Goal: Information Seeking & Learning: Find specific fact

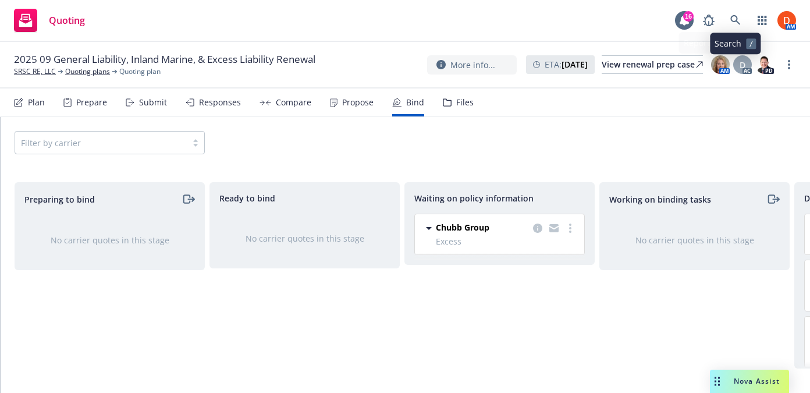
scroll to position [0, 170]
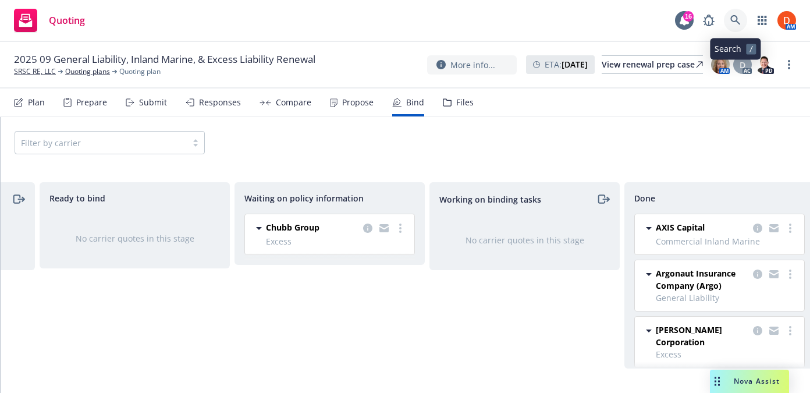
click at [730, 22] on icon at bounding box center [735, 20] width 10 height 10
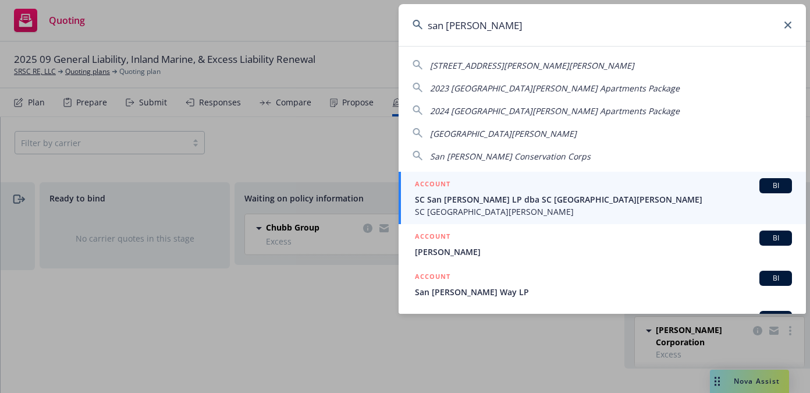
type input "san [PERSON_NAME]"
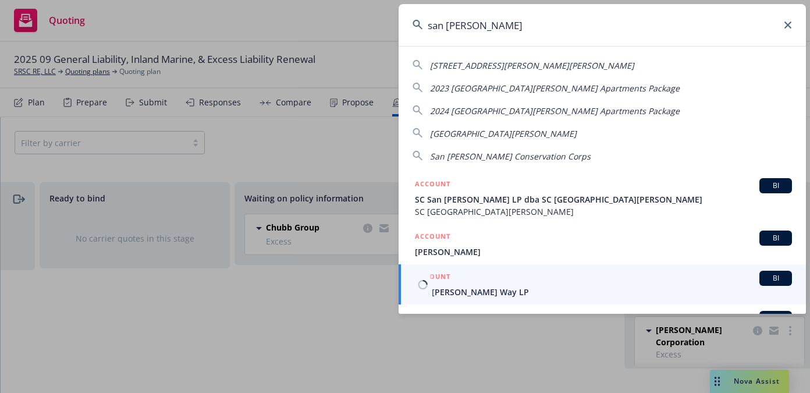
click at [572, 298] on link "ACCOUNT BI San Jose Harris Way LP" at bounding box center [601, 284] width 407 height 40
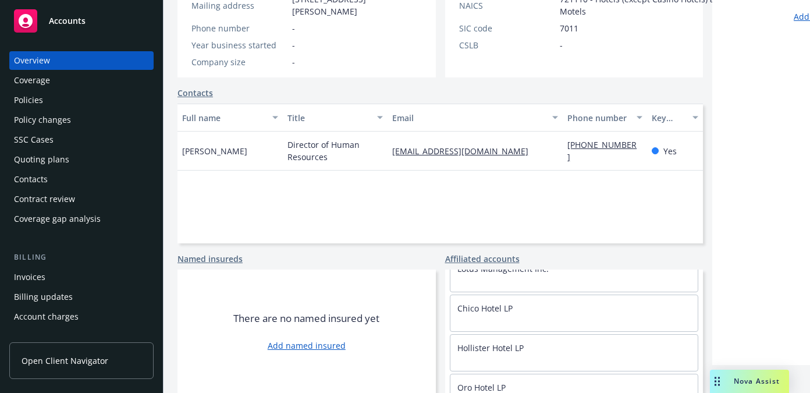
scroll to position [86, 0]
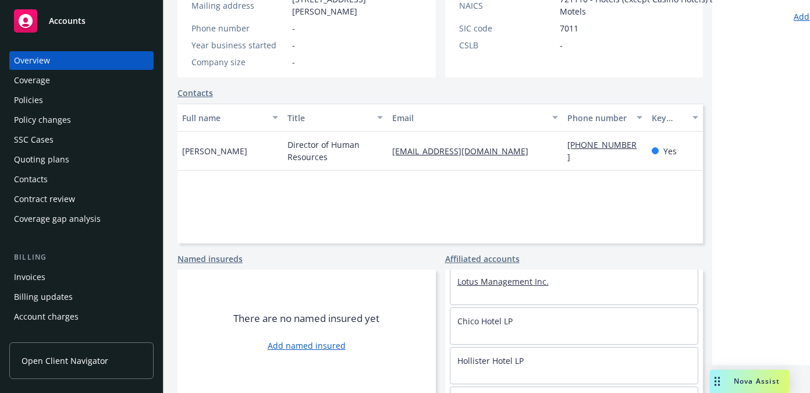
click at [468, 284] on link "Lotus Management Inc." at bounding box center [502, 281] width 91 height 11
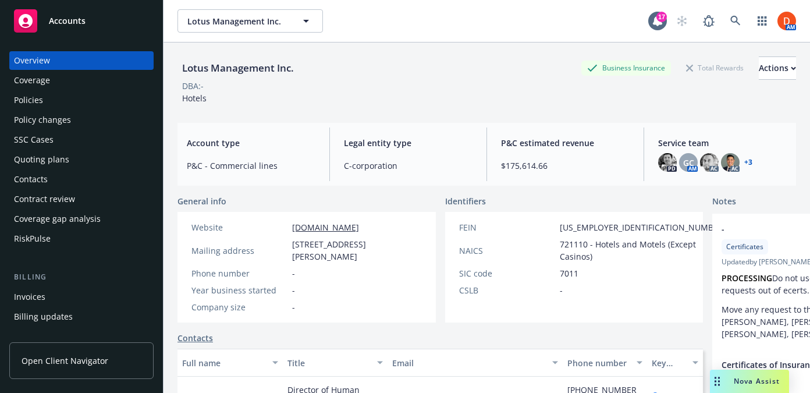
click at [52, 90] on div "Overview Coverage Policies Policy changes SSC Cases Quoting plans Contacts Cont…" at bounding box center [81, 149] width 144 height 197
click at [51, 92] on div "Policies" at bounding box center [81, 100] width 135 height 19
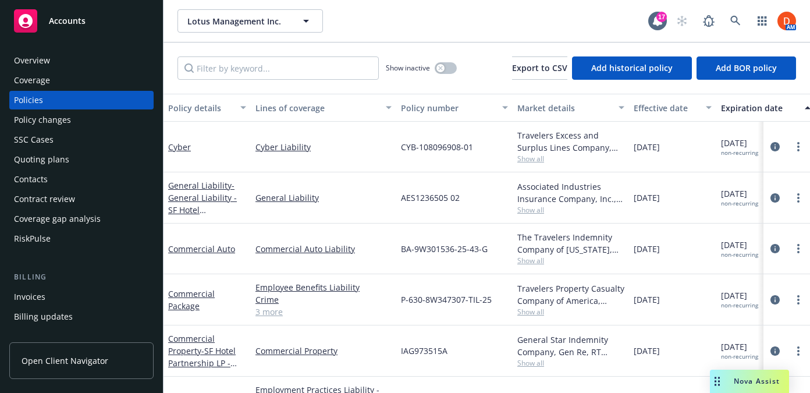
click at [77, 63] on div "Overview" at bounding box center [81, 60] width 135 height 19
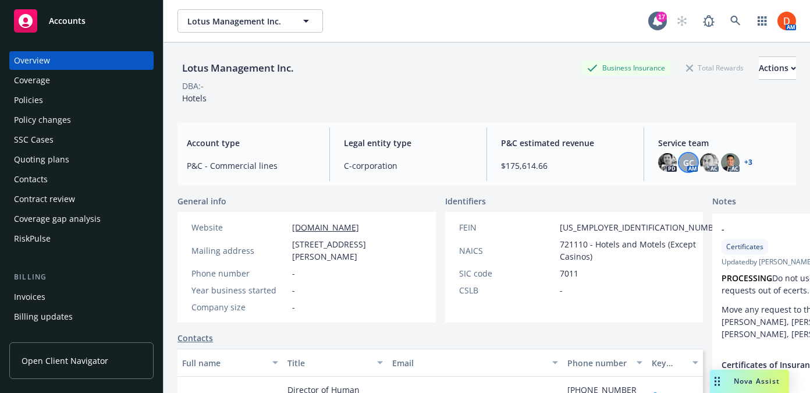
click at [688, 156] on span "GC" at bounding box center [688, 162] width 11 height 12
click at [738, 20] on icon at bounding box center [735, 21] width 10 height 10
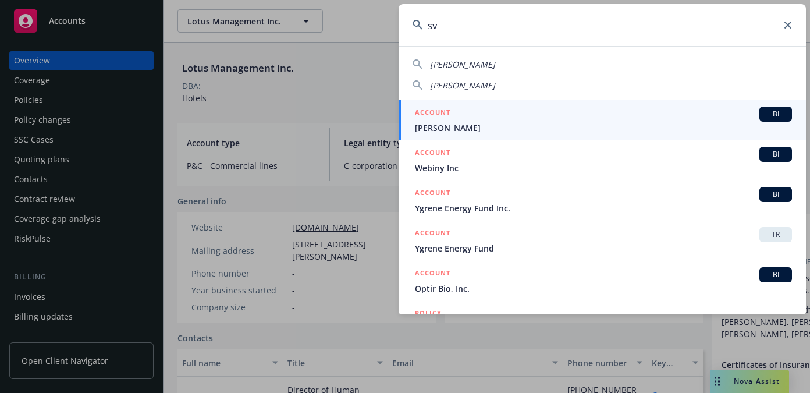
type input "s"
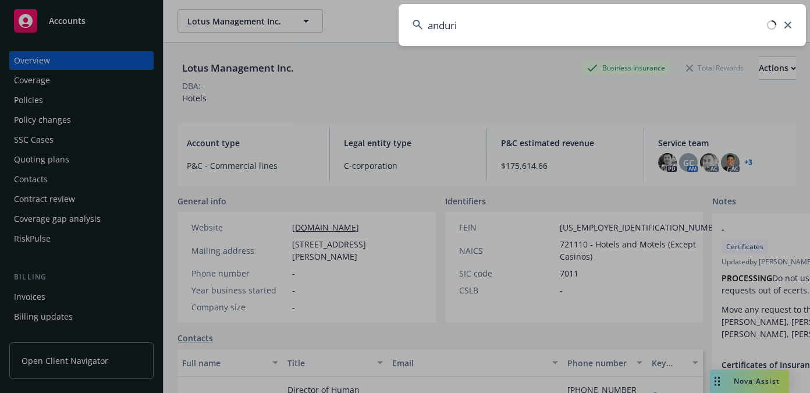
type input "anduril"
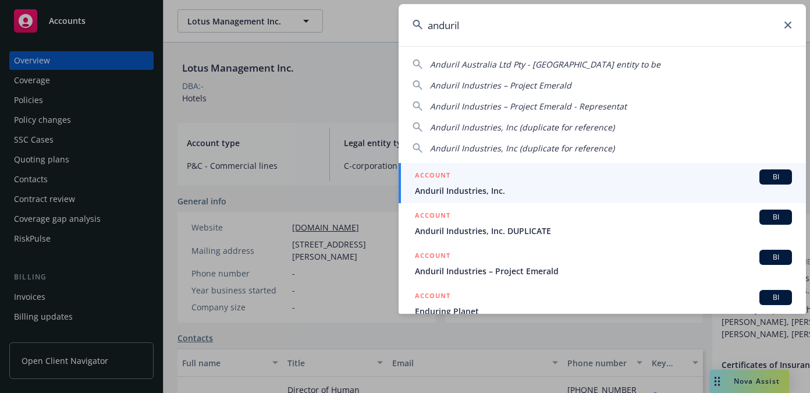
click at [468, 181] on div "ACCOUNT BI" at bounding box center [603, 176] width 377 height 15
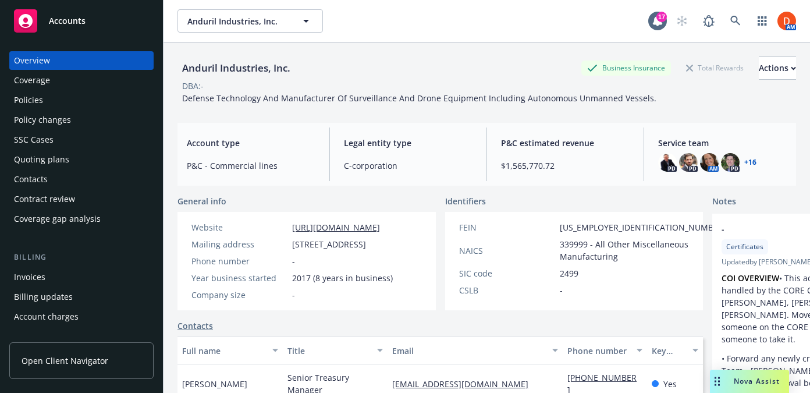
click at [754, 165] on link "+ 16" at bounding box center [750, 162] width 12 height 7
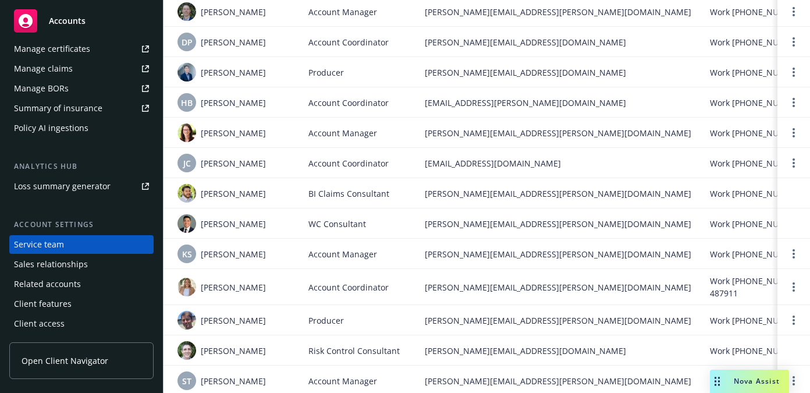
scroll to position [361, 0]
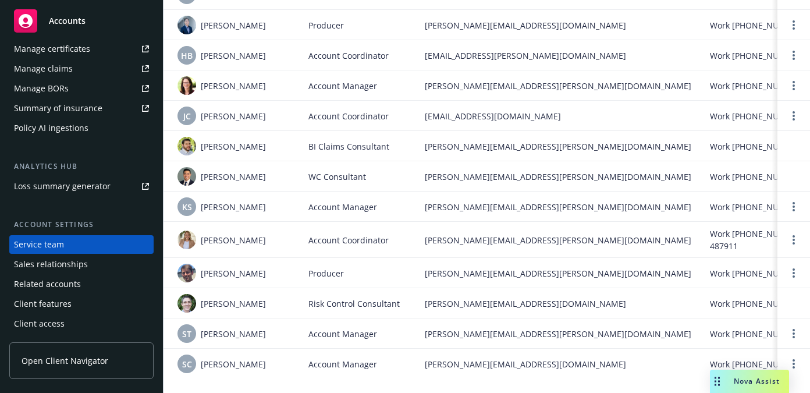
click at [437, 359] on span "[PERSON_NAME][EMAIL_ADDRESS][DOMAIN_NAME]" at bounding box center [558, 364] width 266 height 12
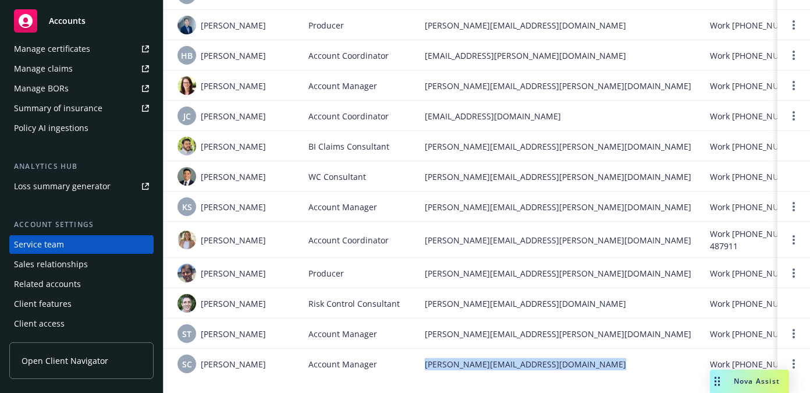
copy span "[PERSON_NAME][EMAIL_ADDRESS][DOMAIN_NAME]"
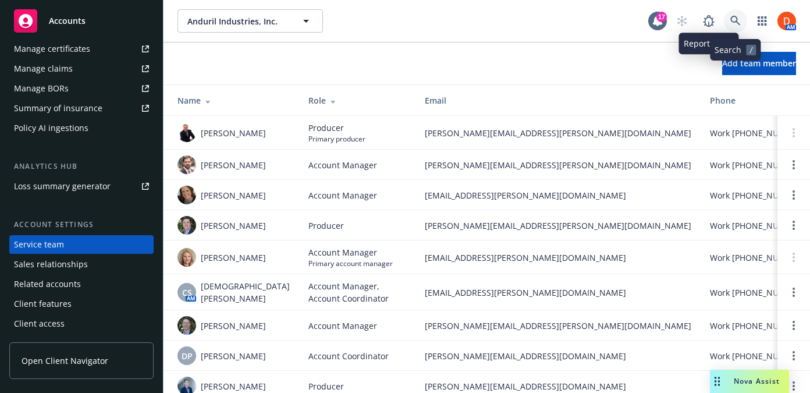
click at [735, 17] on icon at bounding box center [735, 21] width 10 height 10
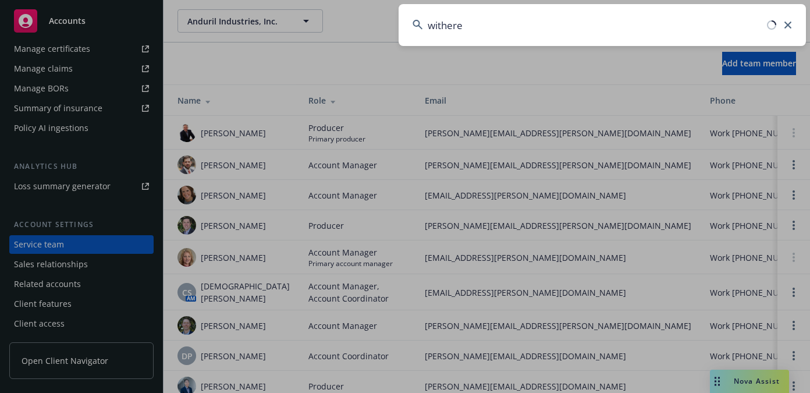
type input "withered"
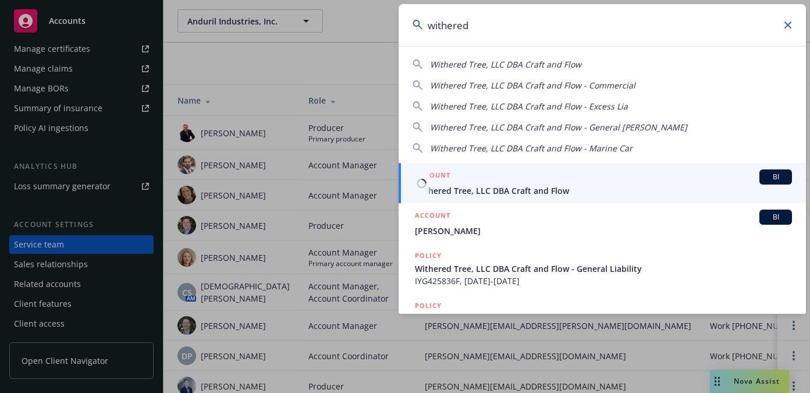
click at [552, 189] on span "Withered Tree, LLC DBA Craft and Flow" at bounding box center [603, 190] width 377 height 12
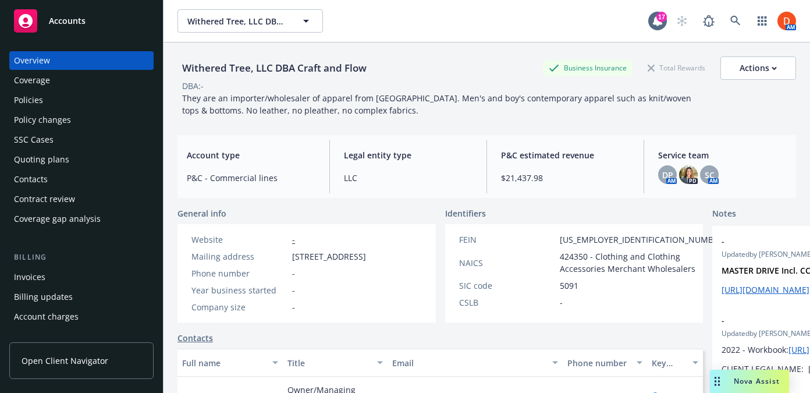
click at [102, 94] on div "Policies" at bounding box center [81, 100] width 135 height 19
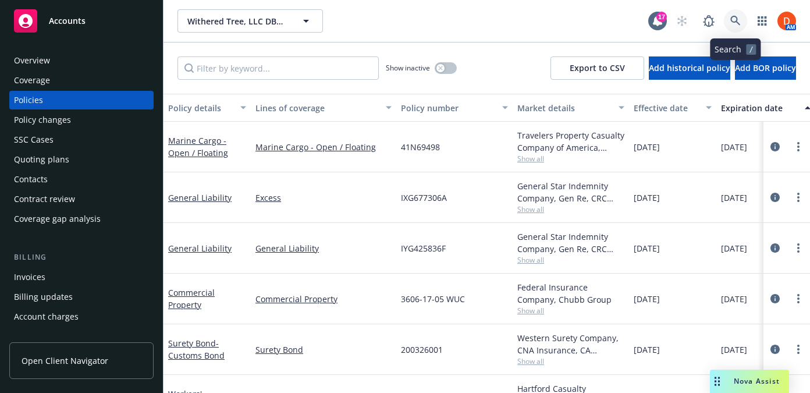
click at [730, 24] on icon at bounding box center [735, 21] width 10 height 10
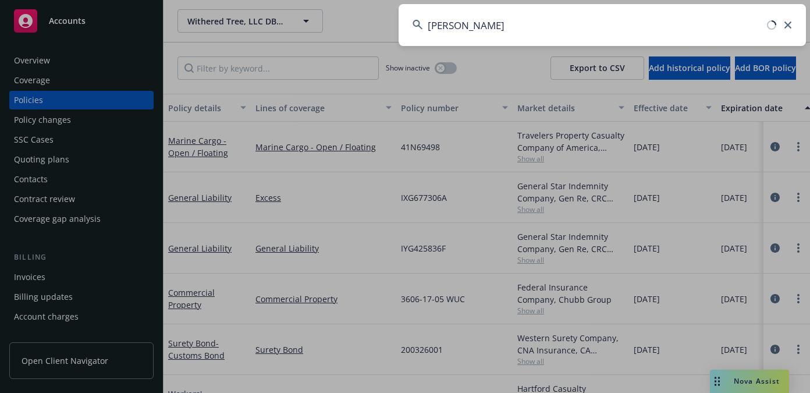
type input "[PERSON_NAME]"
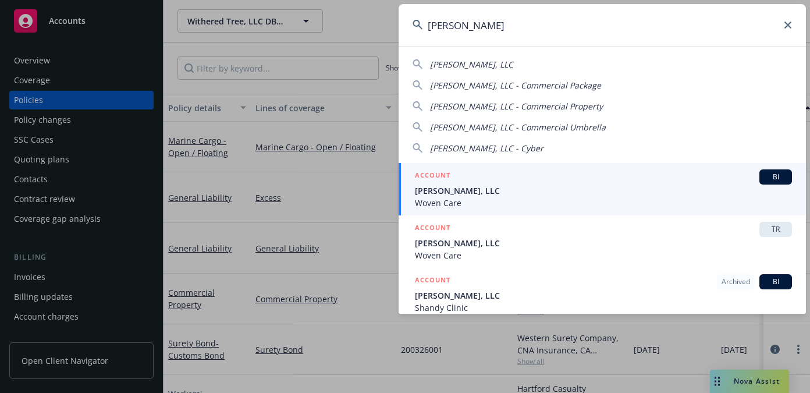
click at [582, 184] on span "[PERSON_NAME], LLC" at bounding box center [603, 190] width 377 height 12
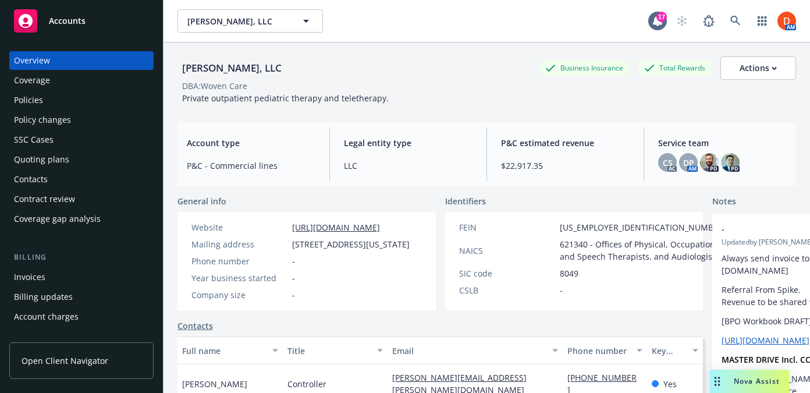
click at [45, 88] on div "Coverage" at bounding box center [32, 80] width 36 height 19
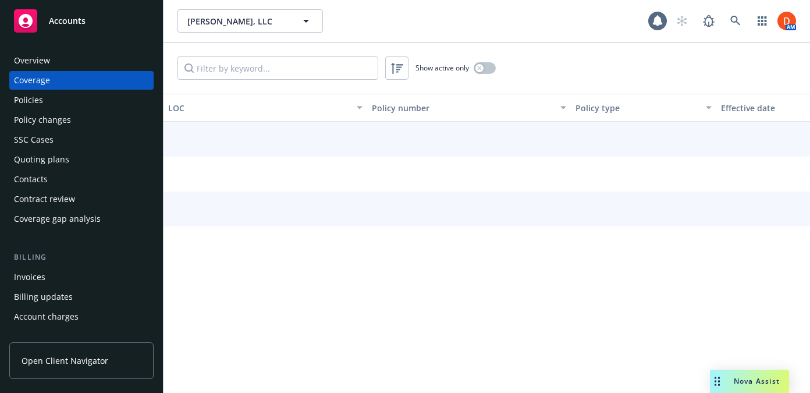
click at [49, 101] on div "Policies" at bounding box center [81, 100] width 135 height 19
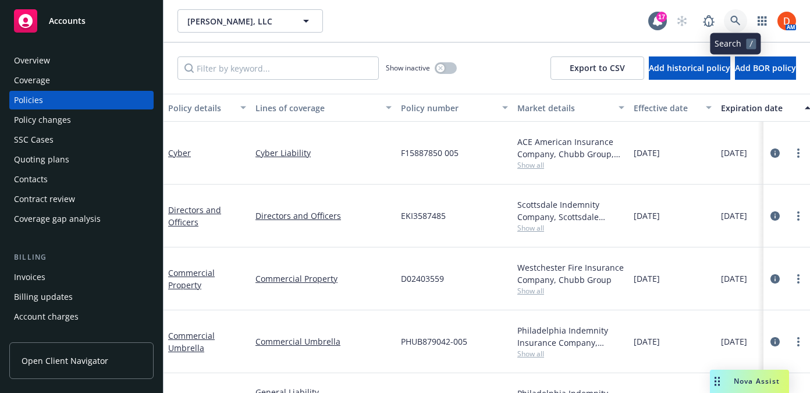
click at [731, 17] on icon at bounding box center [735, 21] width 10 height 10
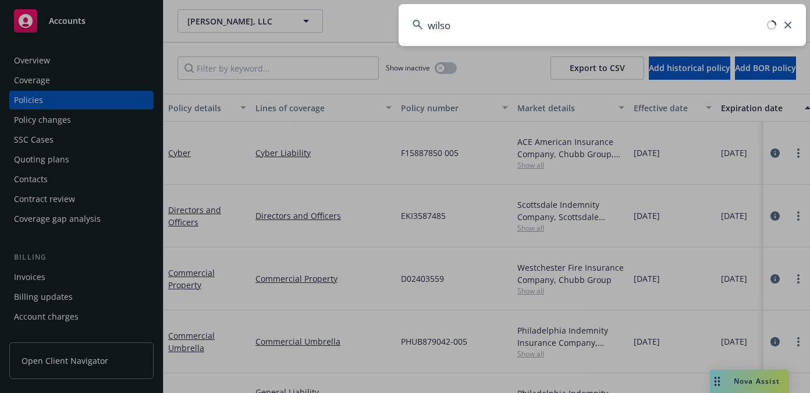
type input "[PERSON_NAME]"
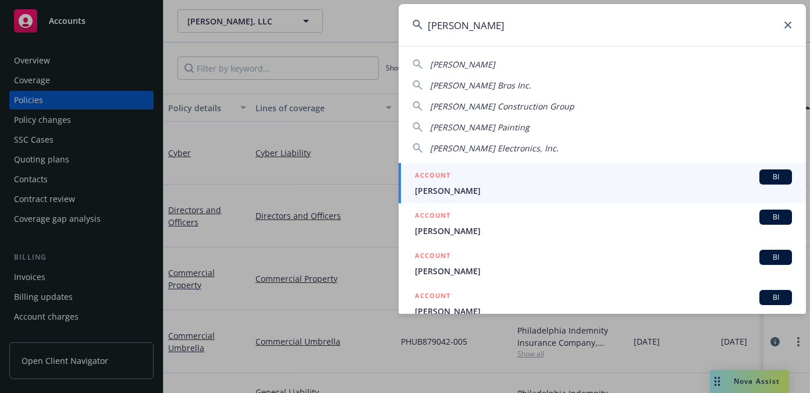
click at [600, 176] on div "ACCOUNT BI" at bounding box center [603, 176] width 377 height 15
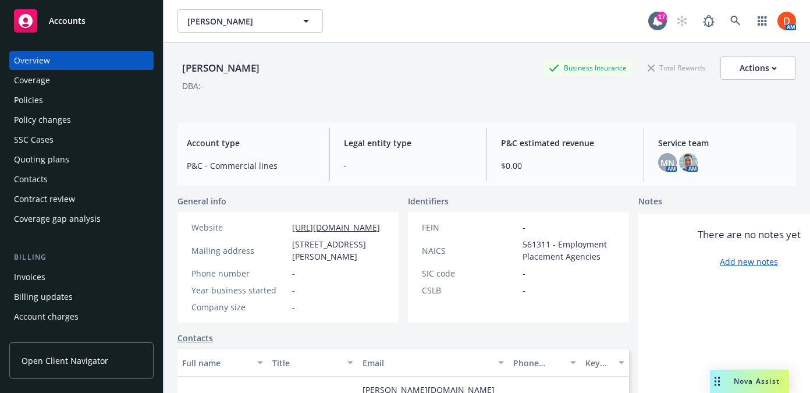
click at [98, 108] on div "Policies" at bounding box center [81, 100] width 135 height 19
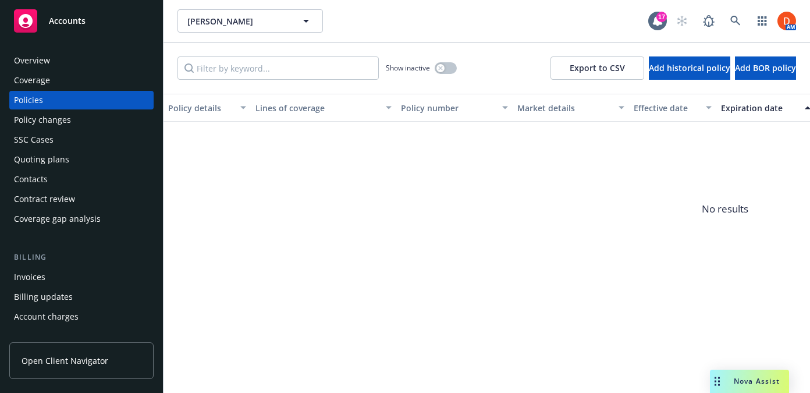
click at [109, 63] on div "Overview" at bounding box center [81, 60] width 135 height 19
